Goal: Find contact information: Find contact information

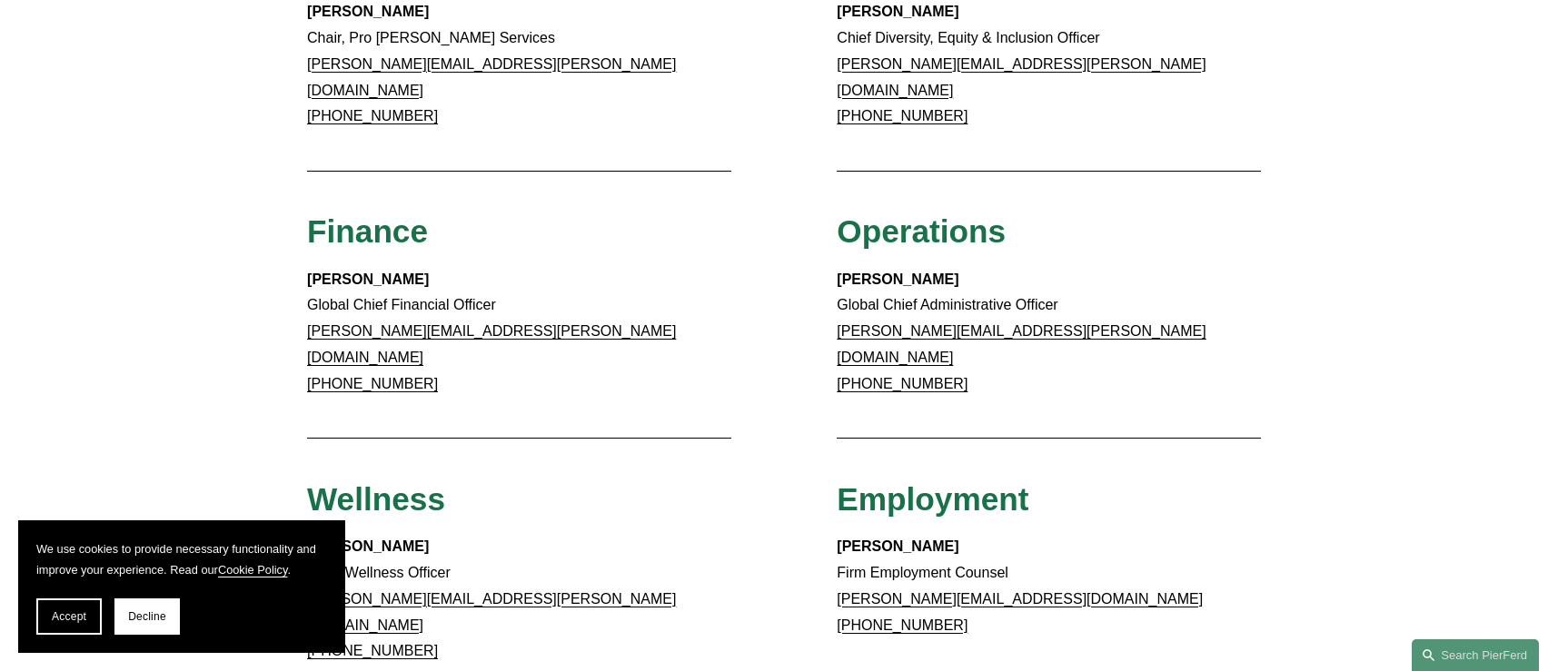
scroll to position [817, 0]
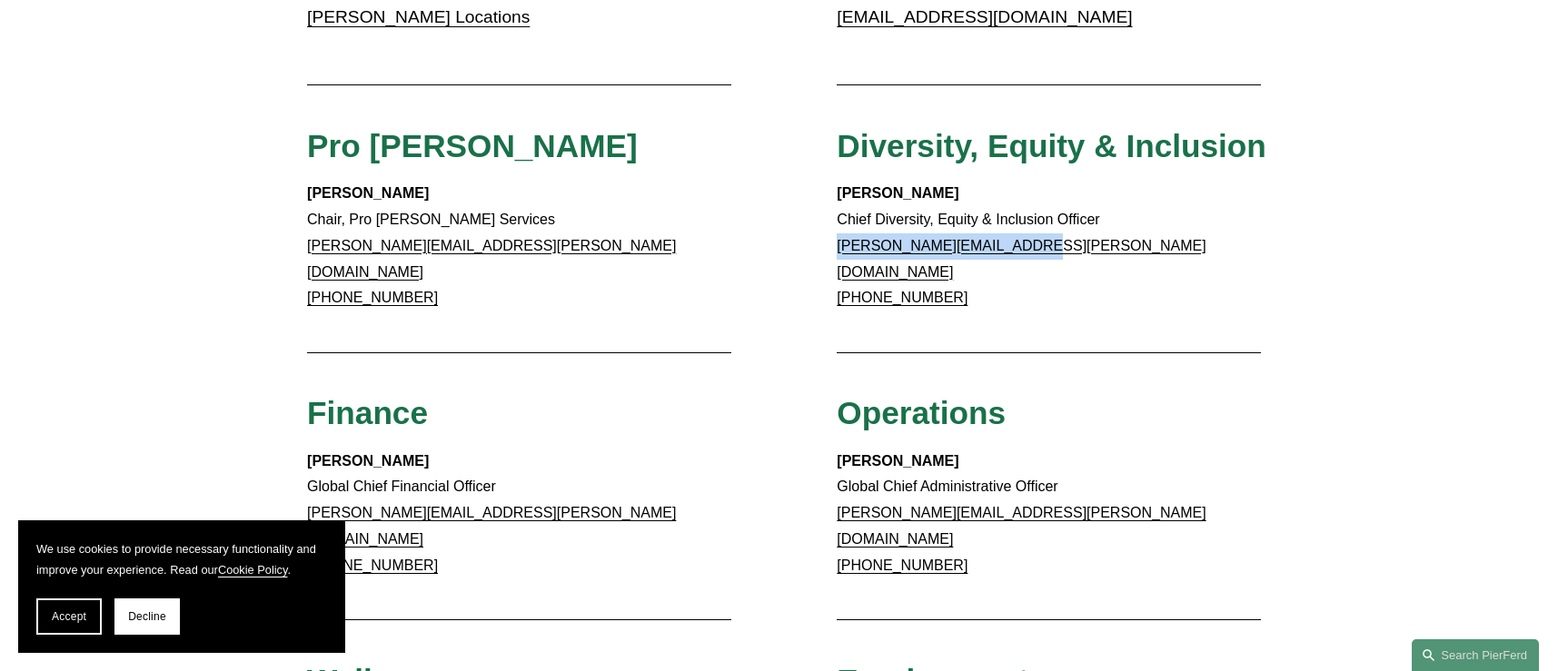
drag, startPoint x: 1081, startPoint y: 252, endPoint x: 829, endPoint y: 260, distance: 252.1
click at [829, 260] on div "Client Inquiries For all client inquiries, please use the email below: inquirie…" at bounding box center [784, 347] width 1568 height 1806
copy link "edmund.brown@pierferd.com"
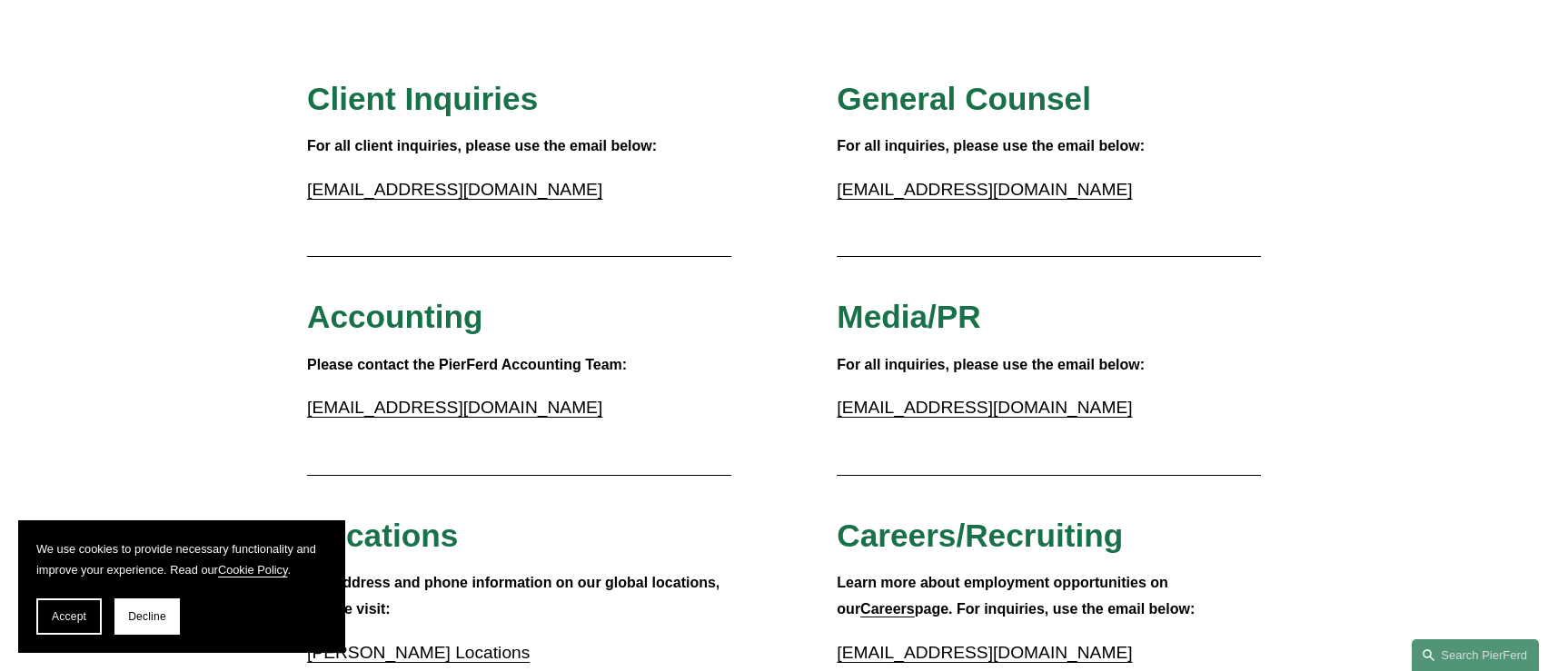
scroll to position [0, 0]
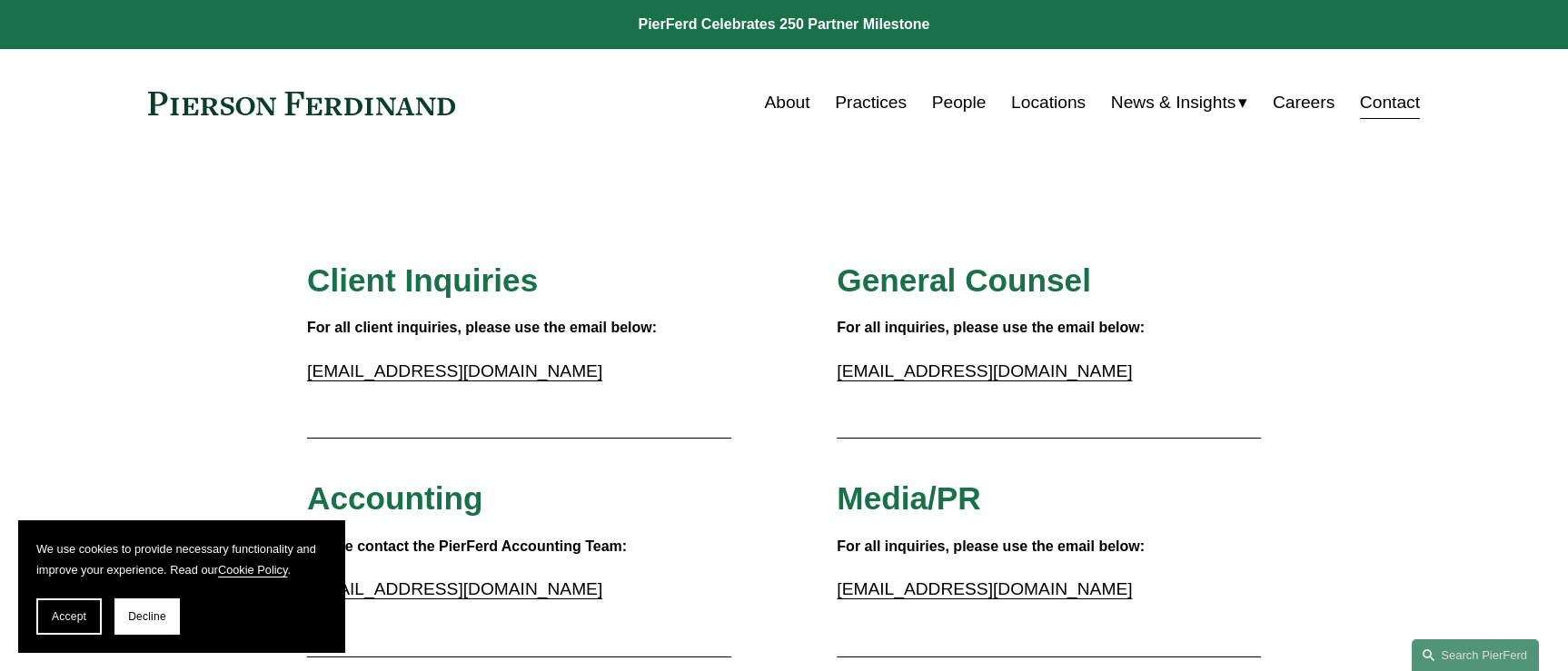
click at [1034, 103] on link "Locations" at bounding box center [1048, 103] width 74 height 35
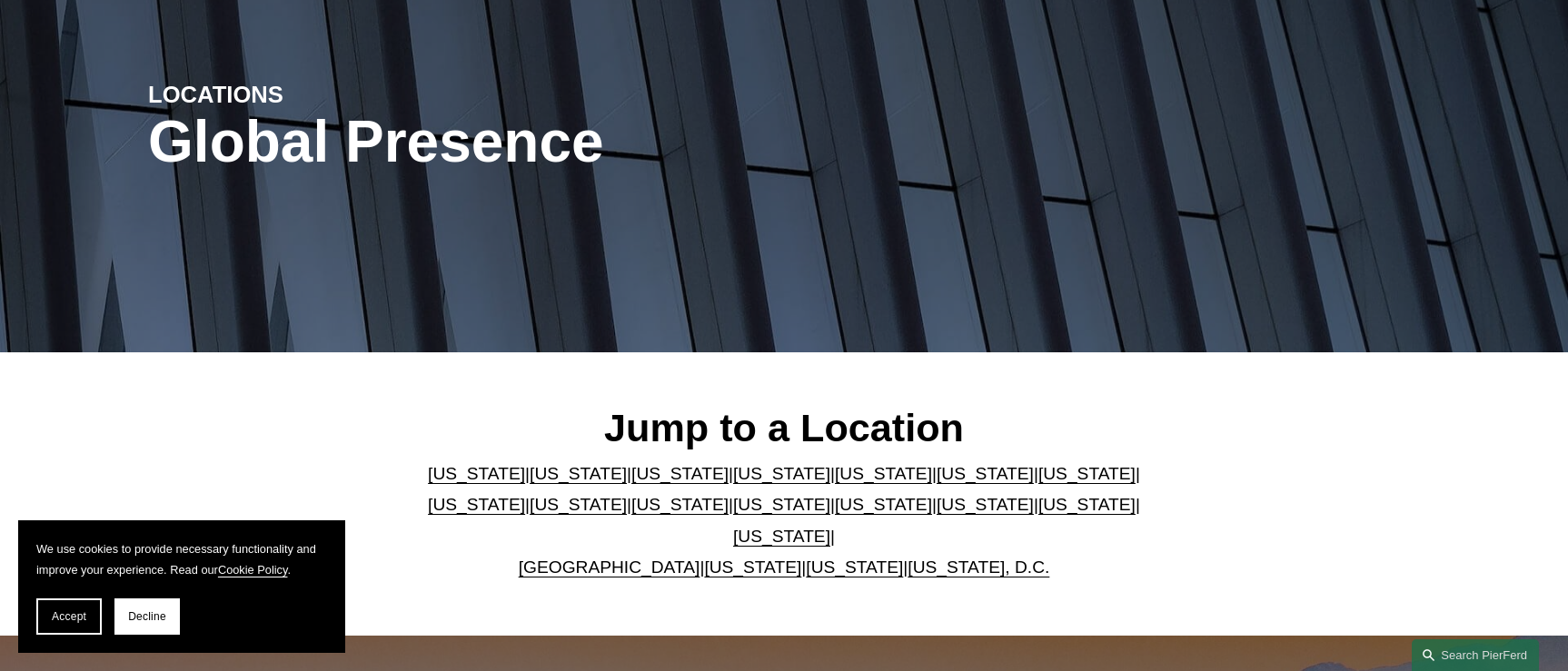
scroll to position [273, 0]
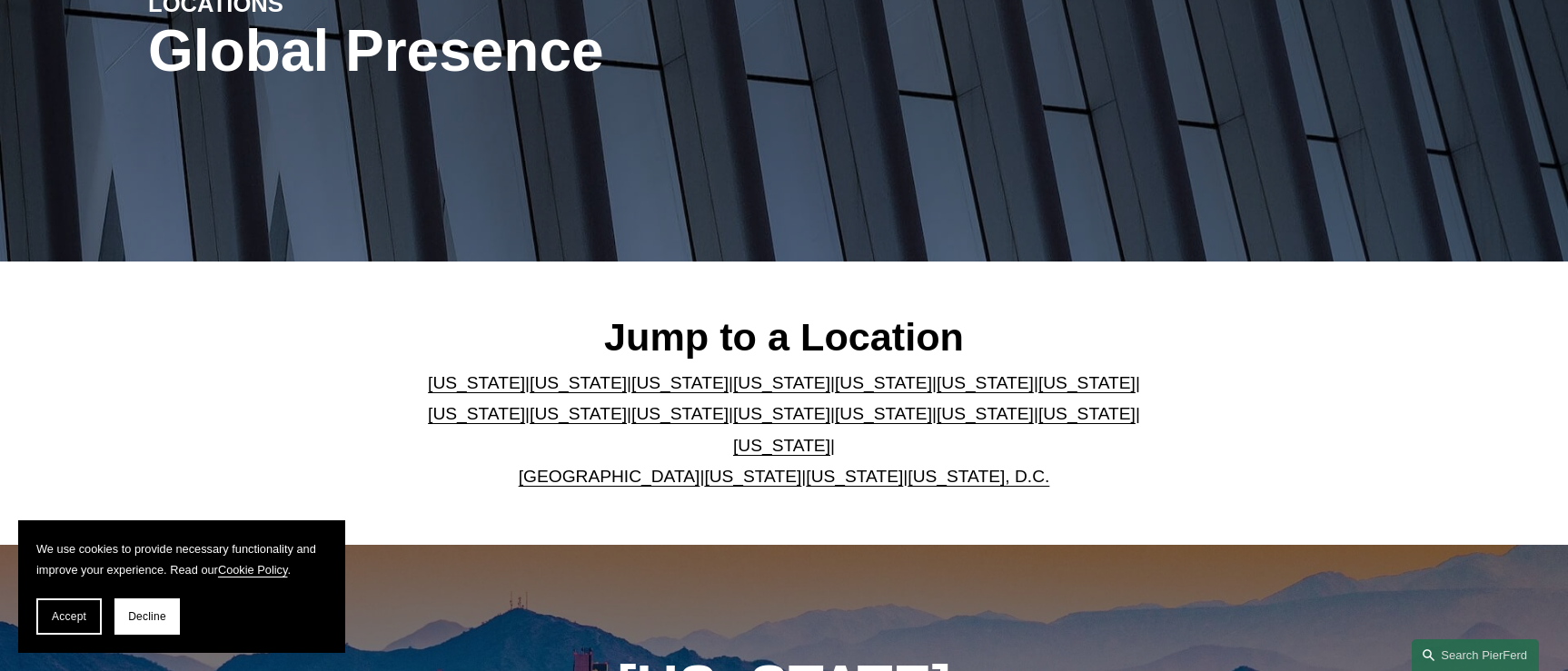
click at [937, 423] on link "[US_STATE]" at bounding box center [986, 413] width 97 height 19
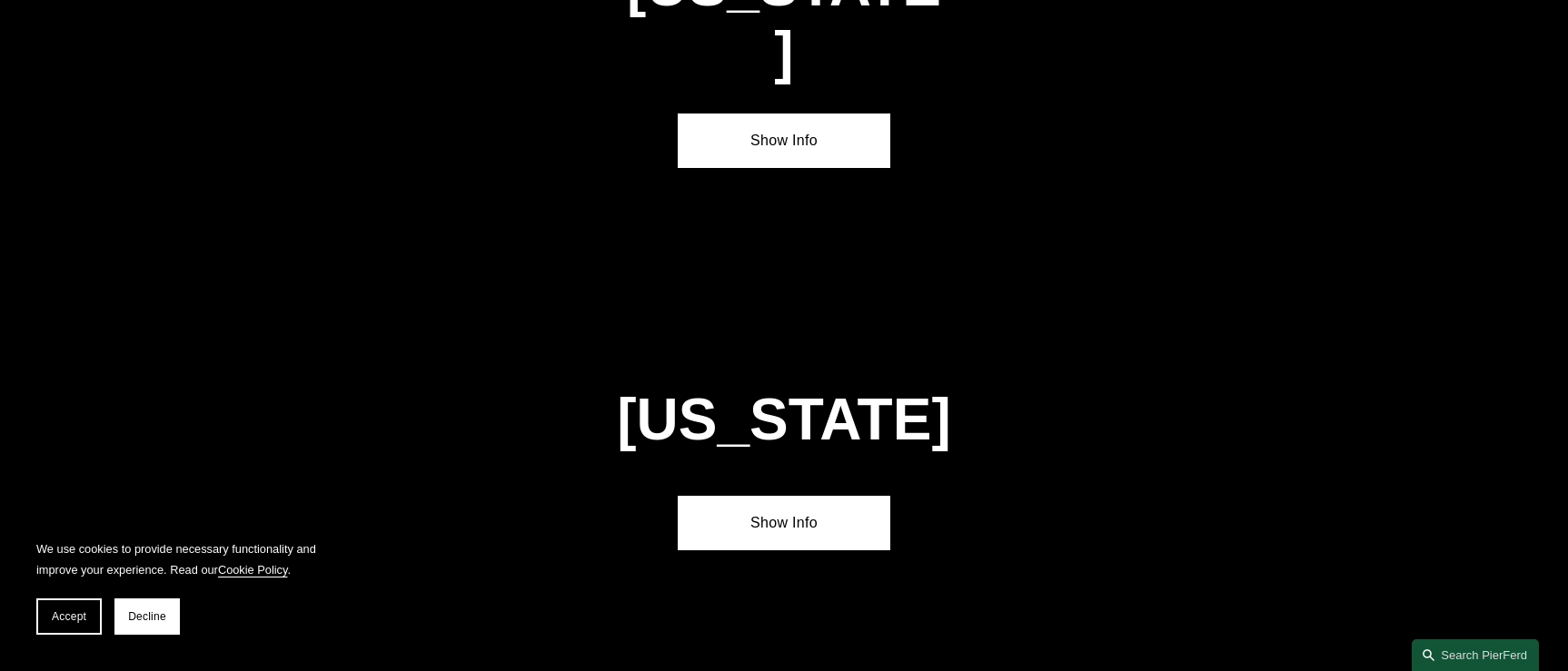
scroll to position [5302, 0]
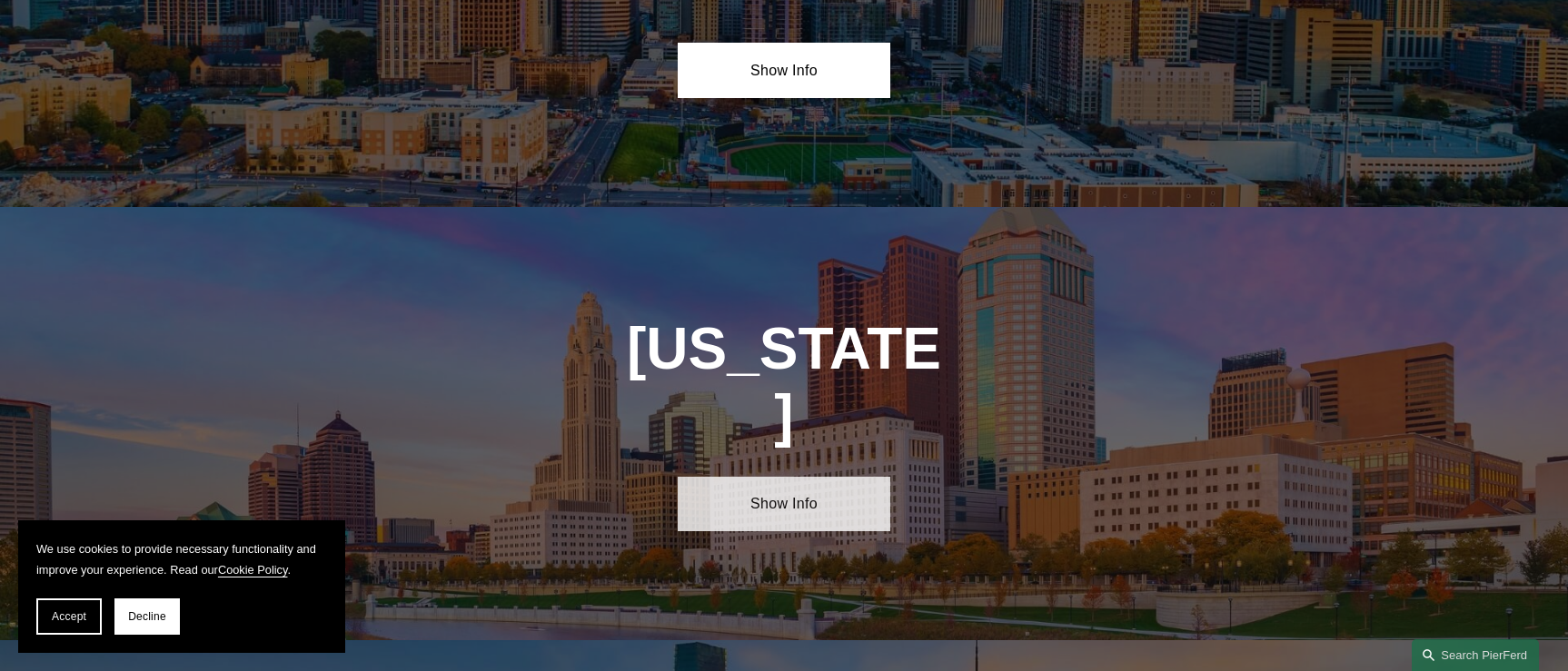
click at [829, 476] on link "Show Info" at bounding box center [784, 503] width 211 height 54
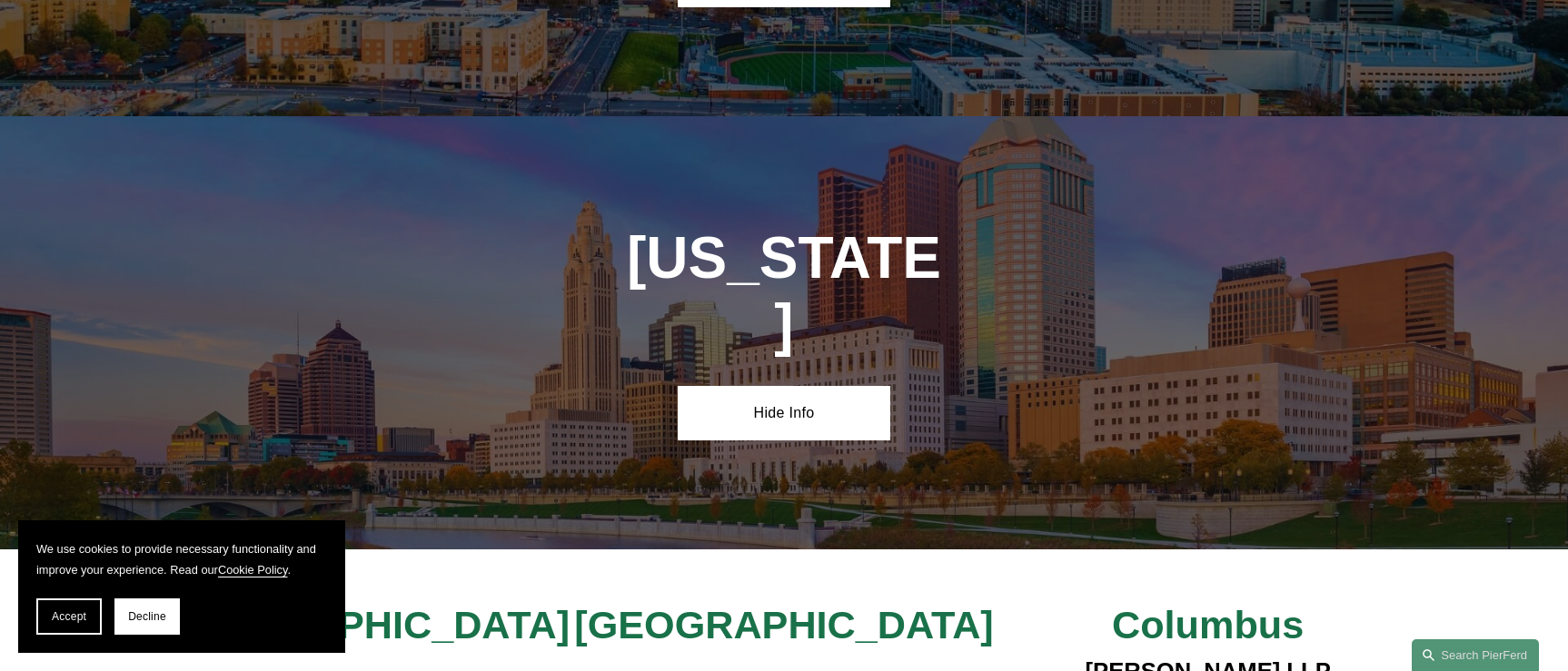
scroll to position [5484, 0]
